Goal: Task Accomplishment & Management: Complete application form

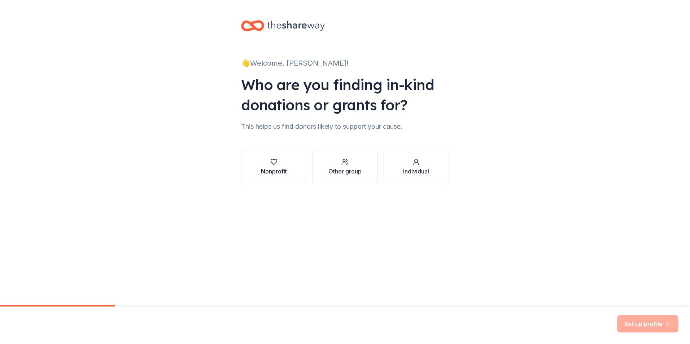
click at [281, 163] on div "button" at bounding box center [274, 161] width 26 height 7
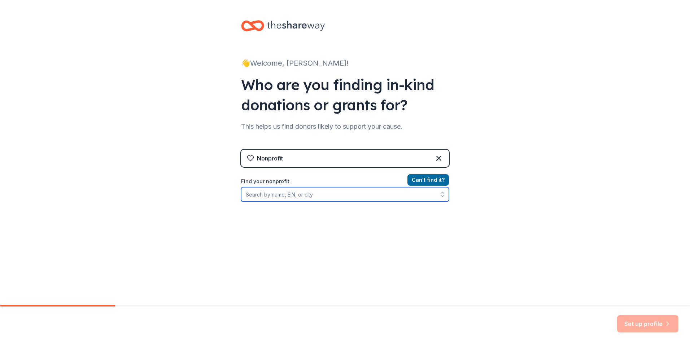
click at [333, 195] on input "Find your nonprofit" at bounding box center [345, 194] width 208 height 14
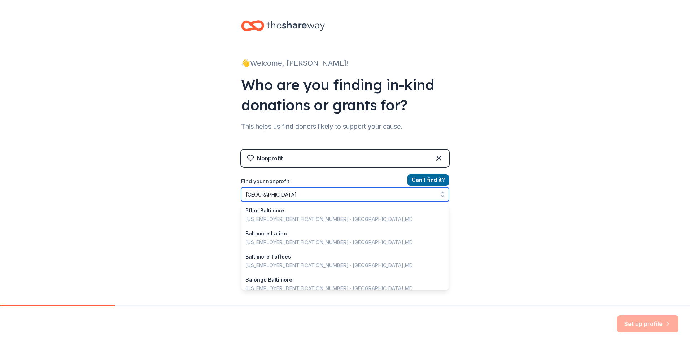
scroll to position [270, 0]
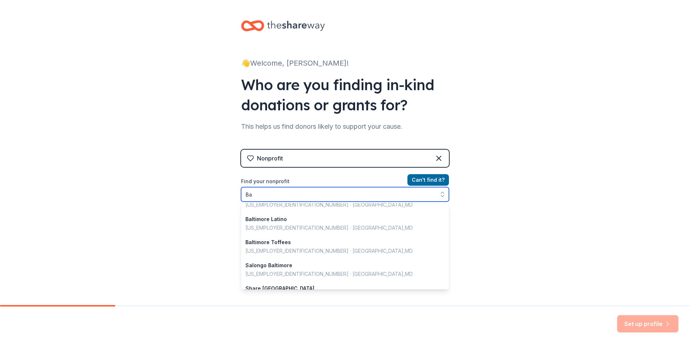
type input "B"
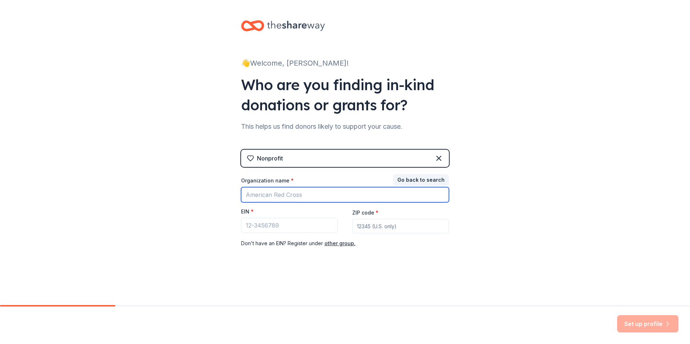
click at [294, 192] on input "Organization name *" at bounding box center [345, 194] width 208 height 15
type input "[DEMOGRAPHIC_DATA][PERSON_NAME] Inc."
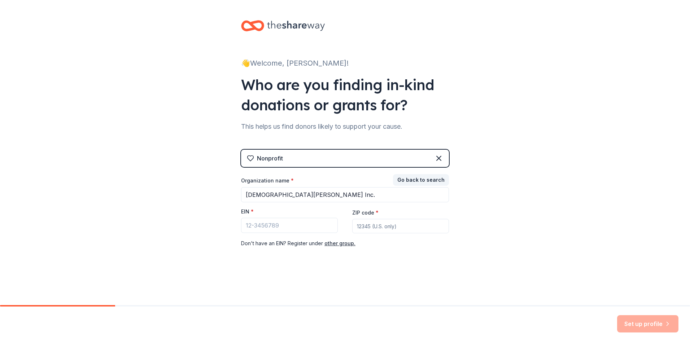
type input "20774"
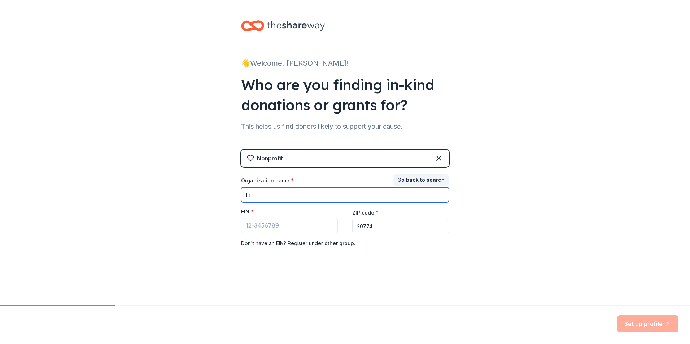
type input "F"
type input "m"
type input "The Mix church"
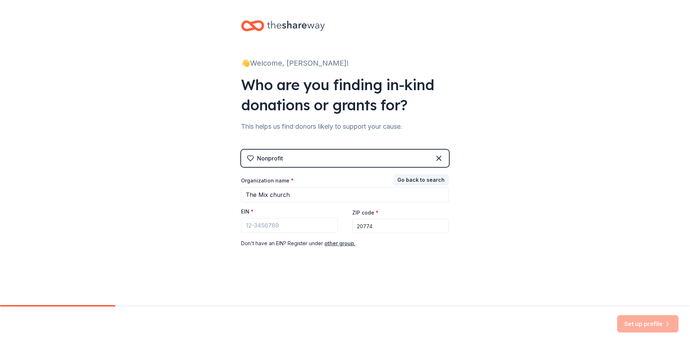
click at [376, 224] on input "20774" at bounding box center [400, 226] width 97 height 14
type input "2"
type input "21231"
click at [418, 266] on div "👋 Welcome, [PERSON_NAME]! Who are you finding in-kind donations or grants for? …" at bounding box center [345, 148] width 231 height 297
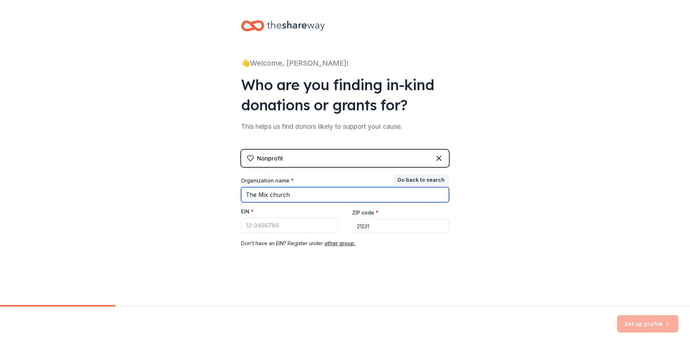
click at [303, 195] on input "The Mix church" at bounding box center [345, 194] width 208 height 15
type input "T"
